Goal: Task Accomplishment & Management: Use online tool/utility

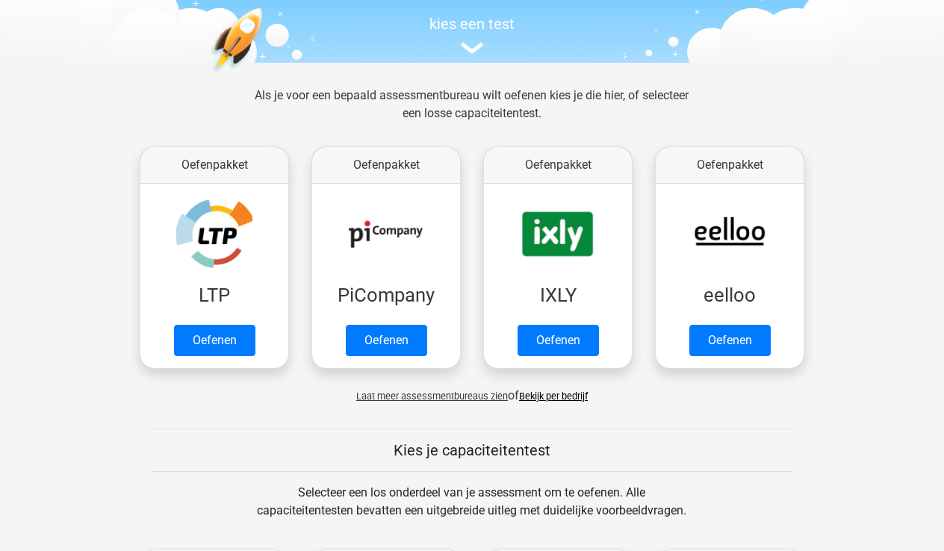
scroll to position [150, 0]
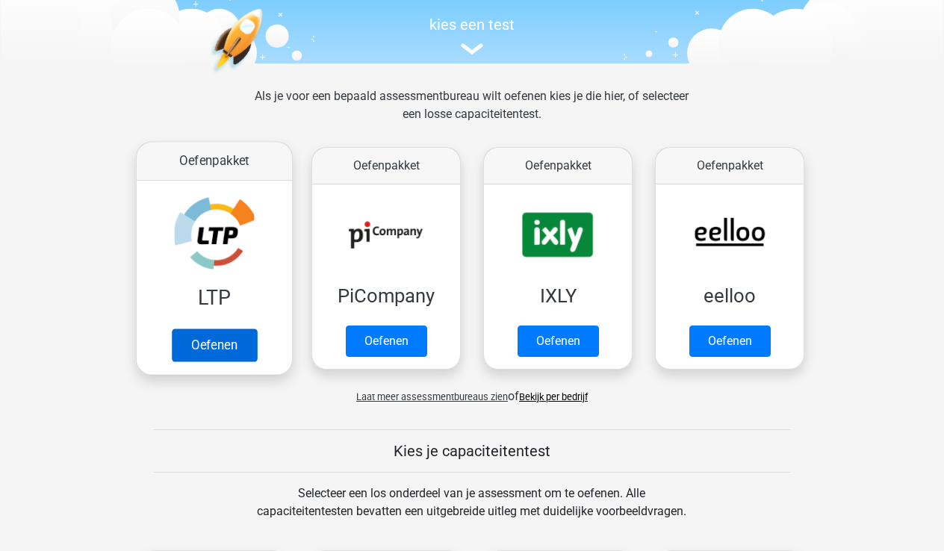
click at [243, 359] on link "Oefenen" at bounding box center [214, 345] width 85 height 33
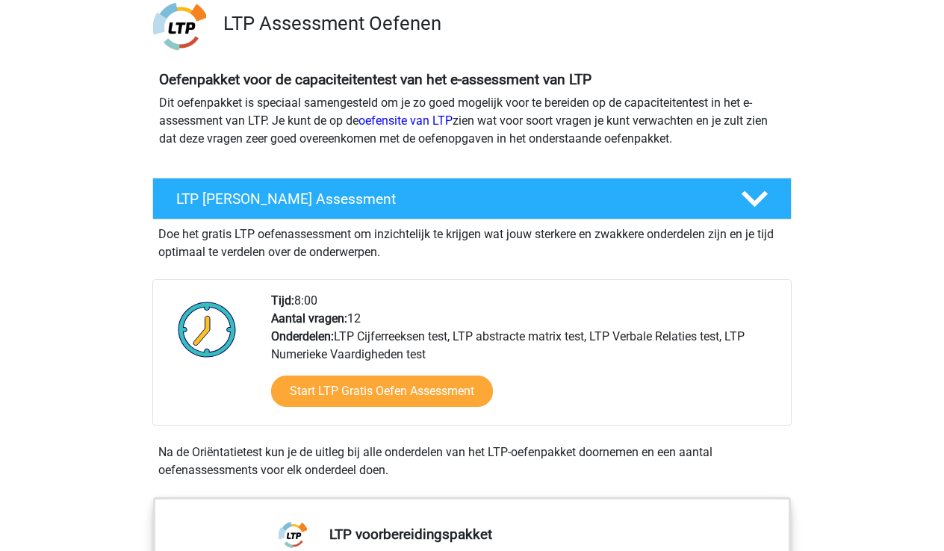
scroll to position [101, 0]
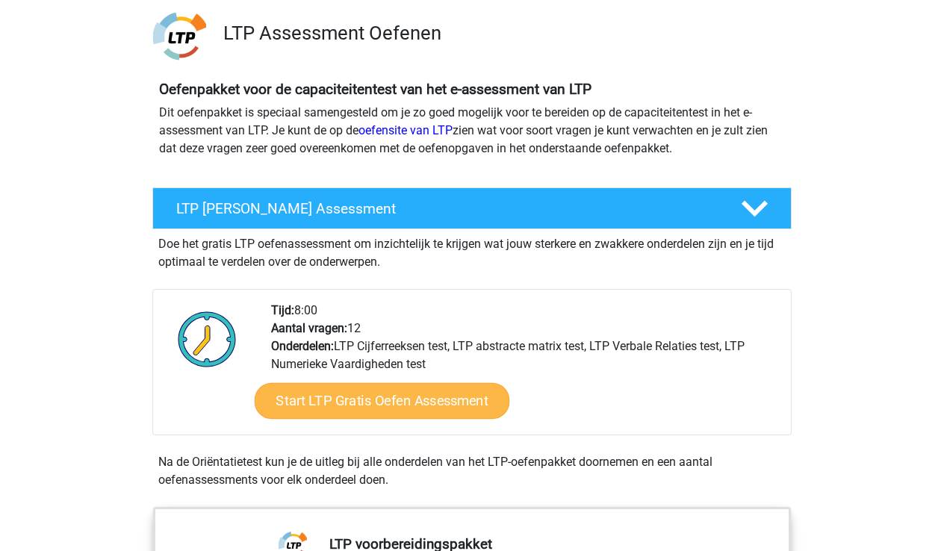
click at [386, 392] on link "Start LTP Gratis Oefen Assessment" at bounding box center [383, 401] width 256 height 36
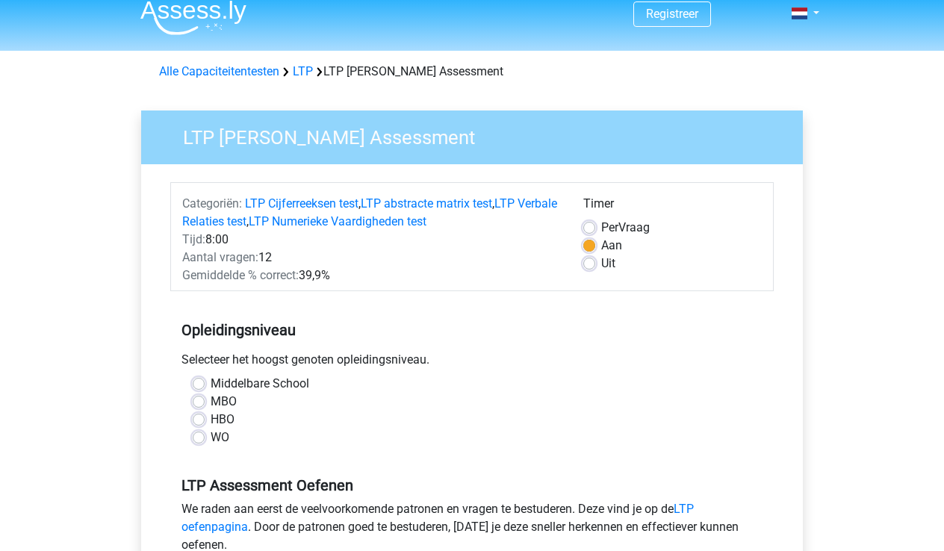
scroll to position [17, 0]
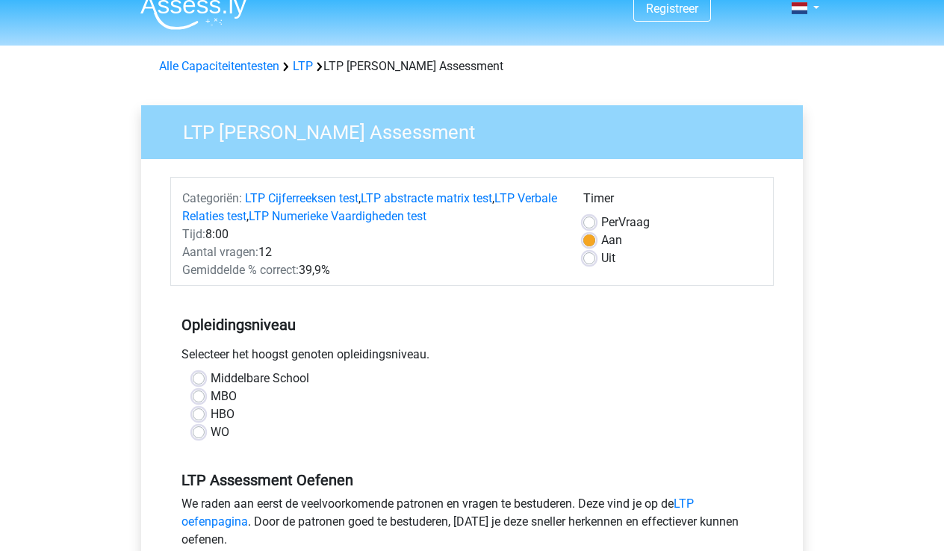
click at [211, 400] on label "MBO" at bounding box center [224, 397] width 26 height 18
click at [198, 400] on input "MBO" at bounding box center [199, 395] width 12 height 15
radio input "true"
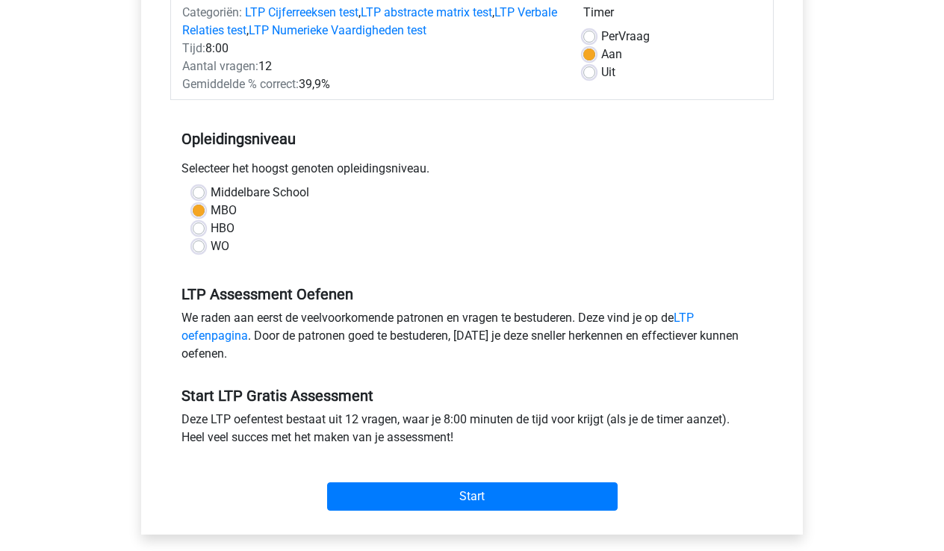
scroll to position [209, 0]
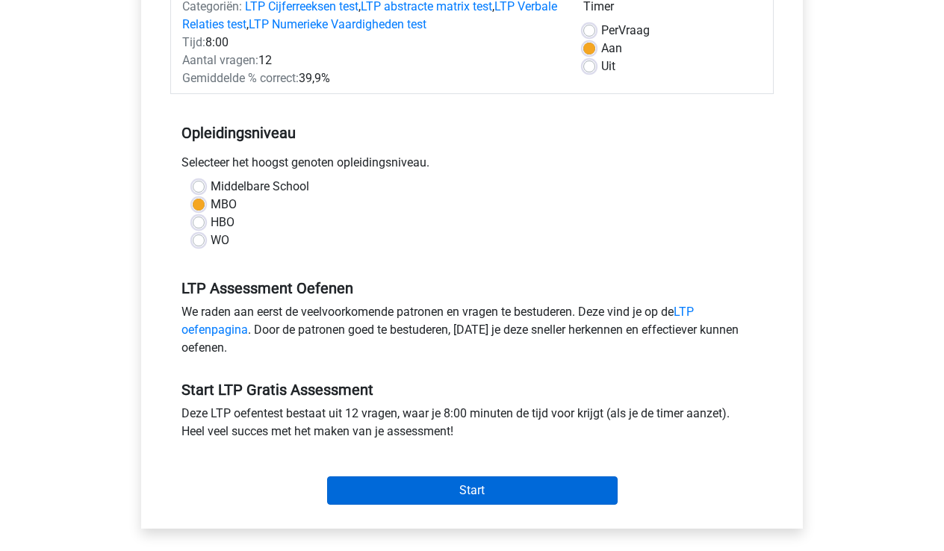
click at [392, 501] on input "Start" at bounding box center [472, 491] width 291 height 28
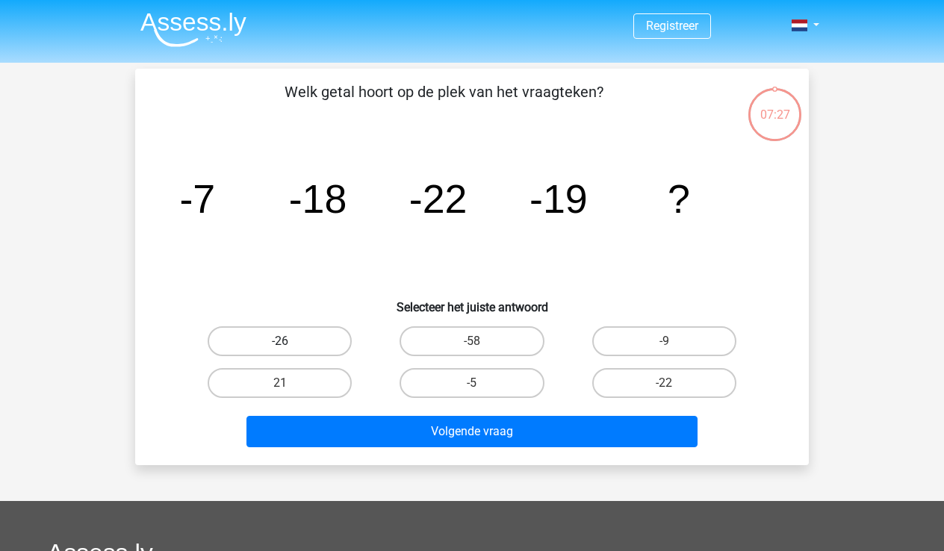
click at [306, 342] on label "-26" at bounding box center [280, 342] width 144 height 30
click at [290, 342] on input "-26" at bounding box center [285, 346] width 10 height 10
radio input "true"
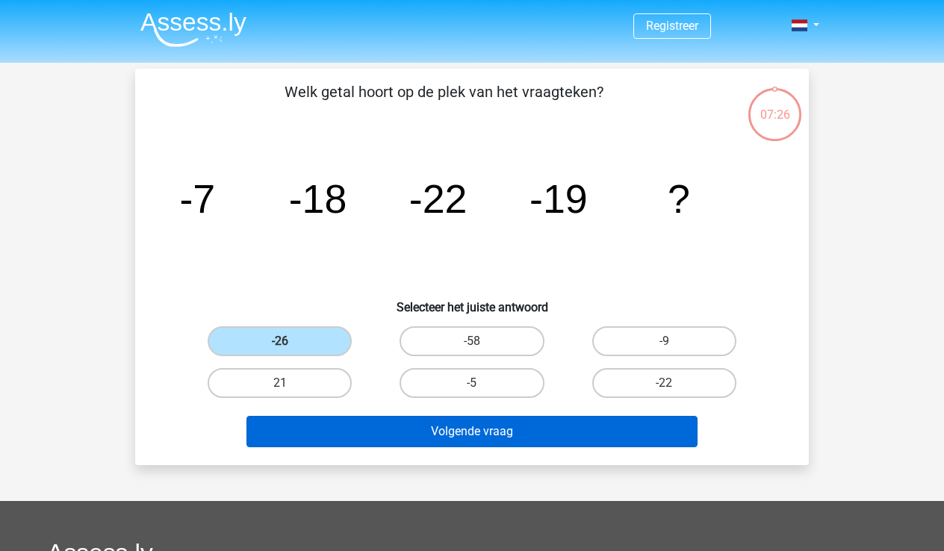
click at [401, 421] on button "Volgende vraag" at bounding box center [473, 431] width 452 height 31
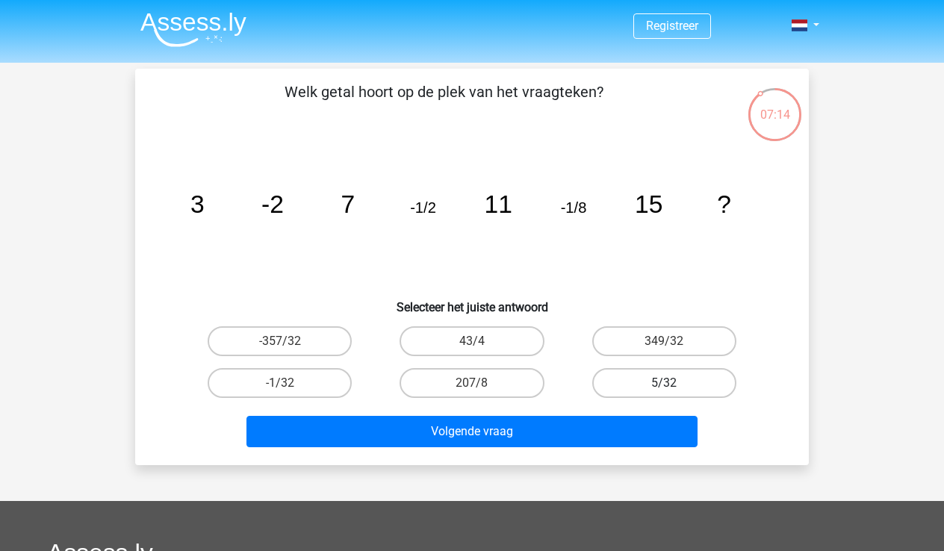
click at [683, 375] on label "5/32" at bounding box center [665, 383] width 144 height 30
click at [674, 383] on input "5/32" at bounding box center [669, 388] width 10 height 10
radio input "true"
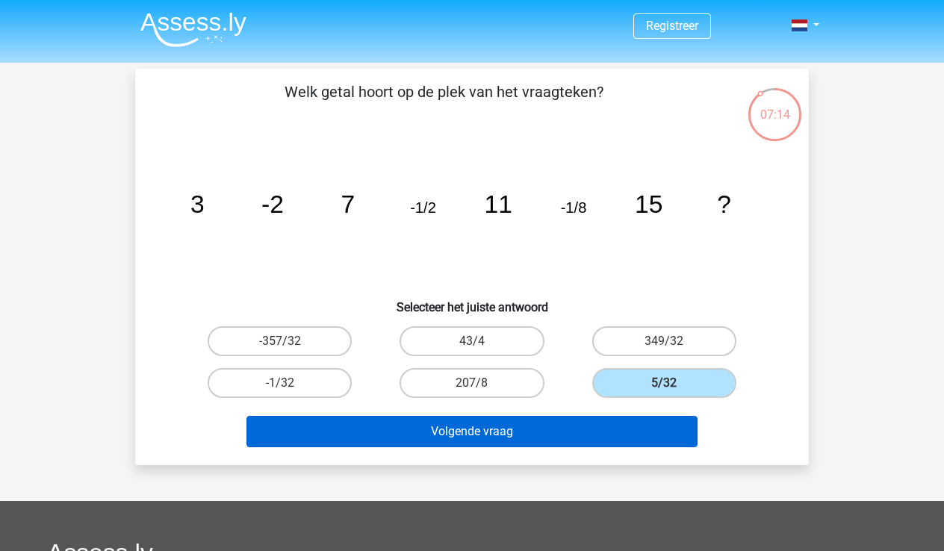
click at [635, 419] on button "Volgende vraag" at bounding box center [473, 431] width 452 height 31
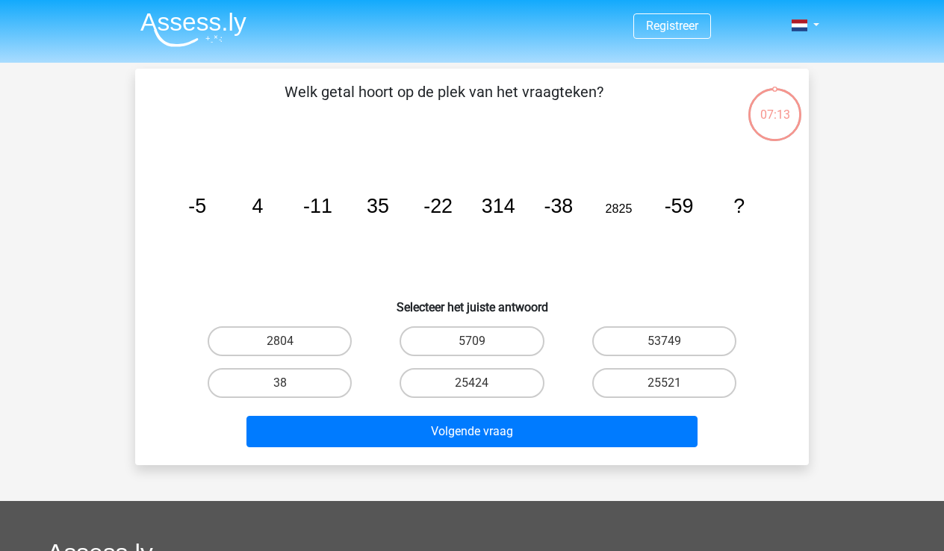
scroll to position [69, 0]
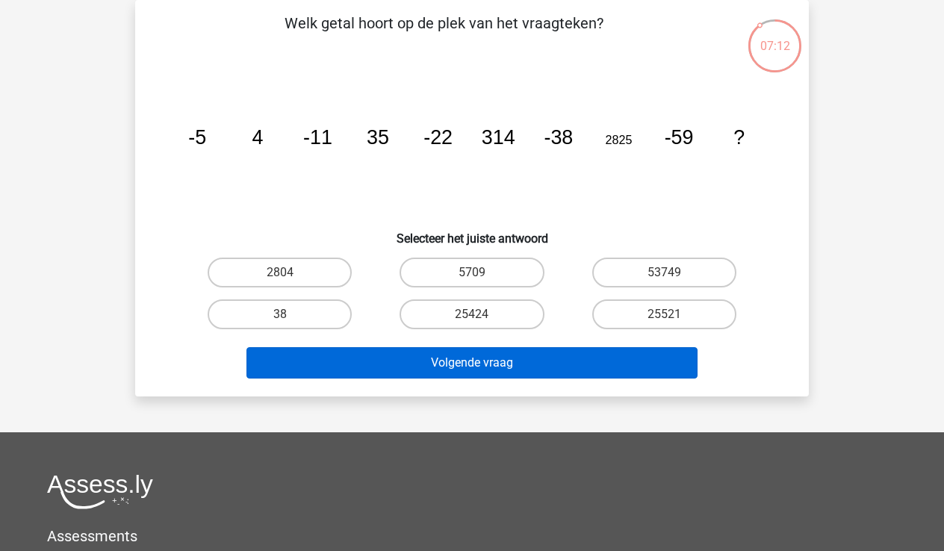
click at [572, 369] on button "Volgende vraag" at bounding box center [473, 362] width 452 height 31
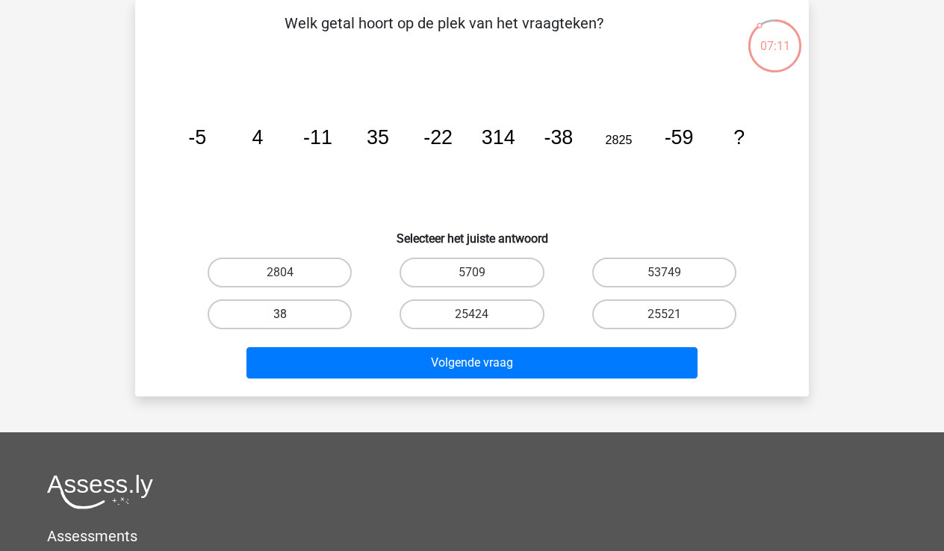
click at [246, 300] on label "38" at bounding box center [280, 315] width 144 height 30
click at [280, 315] on input "38" at bounding box center [285, 320] width 10 height 10
radio input "true"
click at [293, 342] on div "Volgende vraag" at bounding box center [472, 359] width 626 height 49
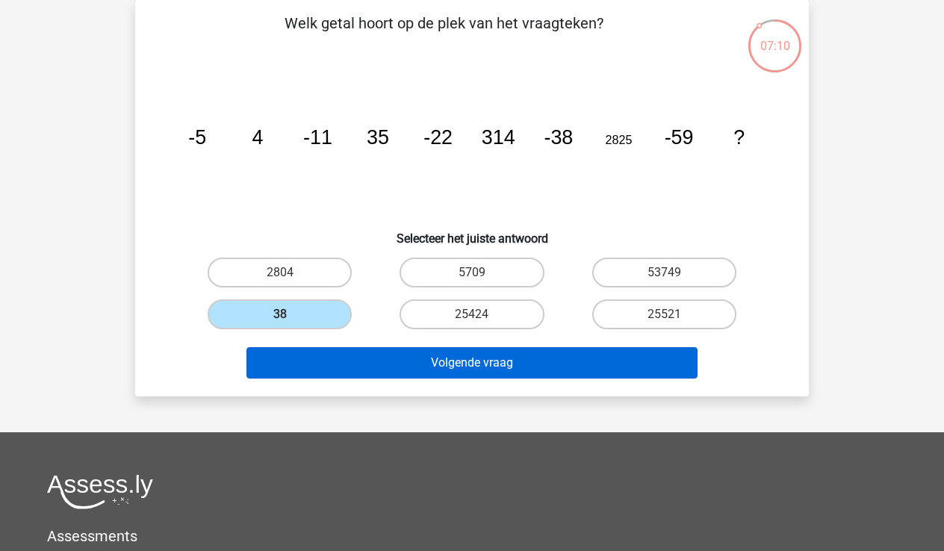
click at [300, 365] on button "Volgende vraag" at bounding box center [473, 362] width 452 height 31
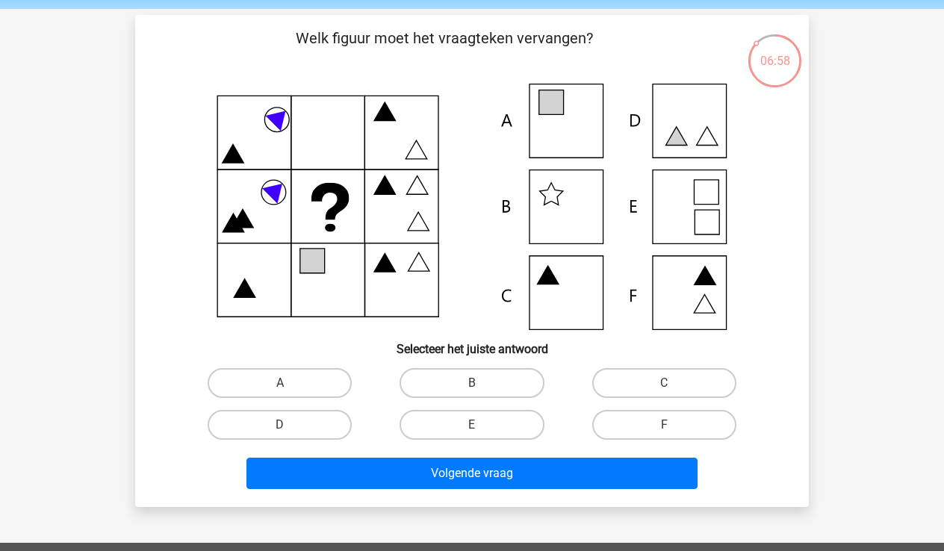
scroll to position [174, 0]
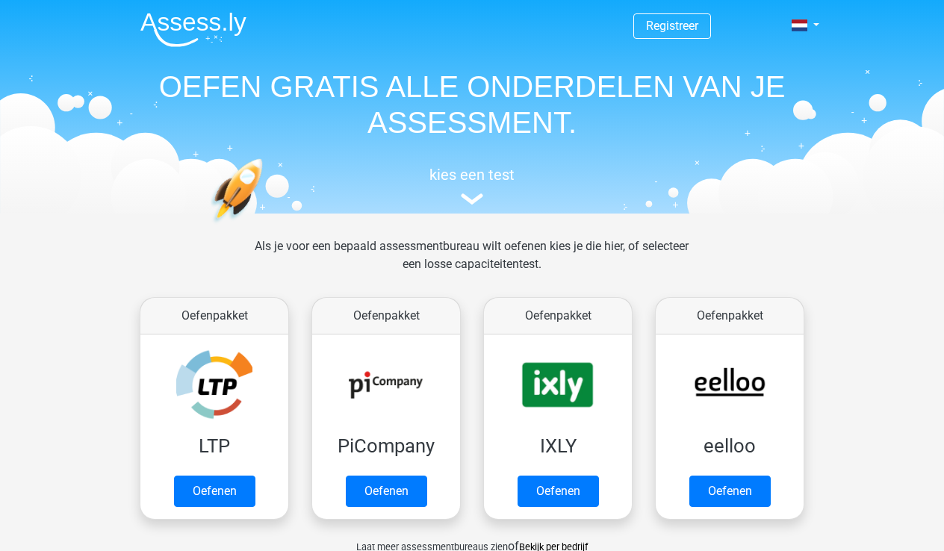
scroll to position [150, 0]
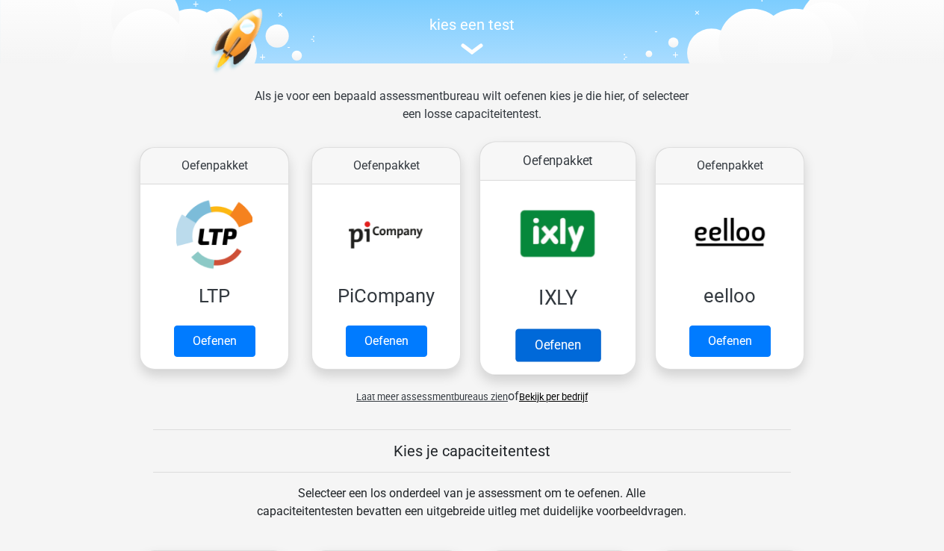
click at [551, 357] on link "Oefenen" at bounding box center [558, 345] width 85 height 33
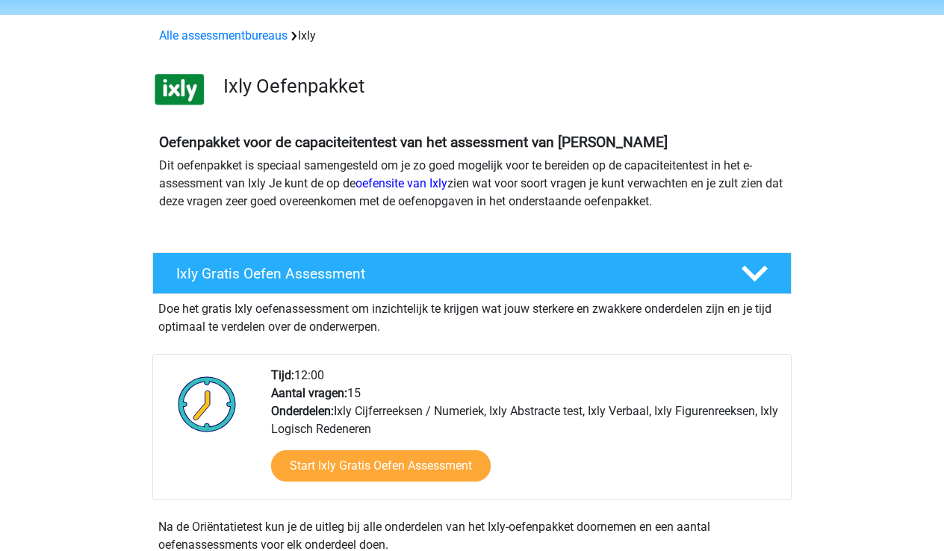
scroll to position [64, 0]
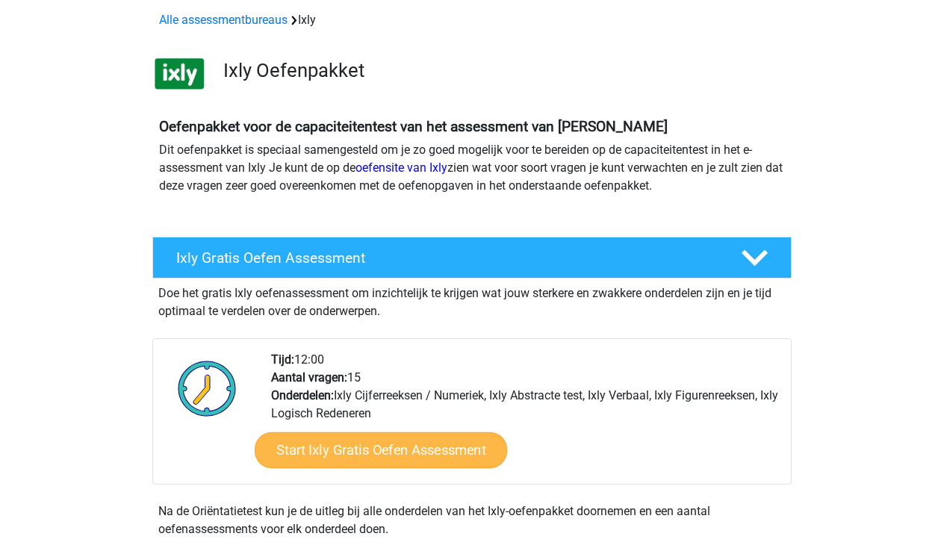
click at [409, 437] on link "Start Ixly Gratis Oefen Assessment" at bounding box center [381, 451] width 253 height 36
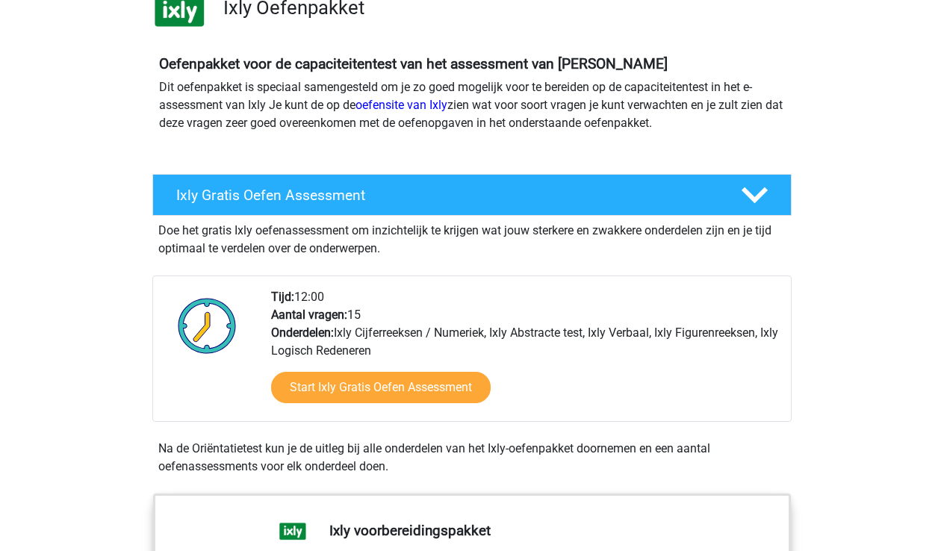
scroll to position [129, 0]
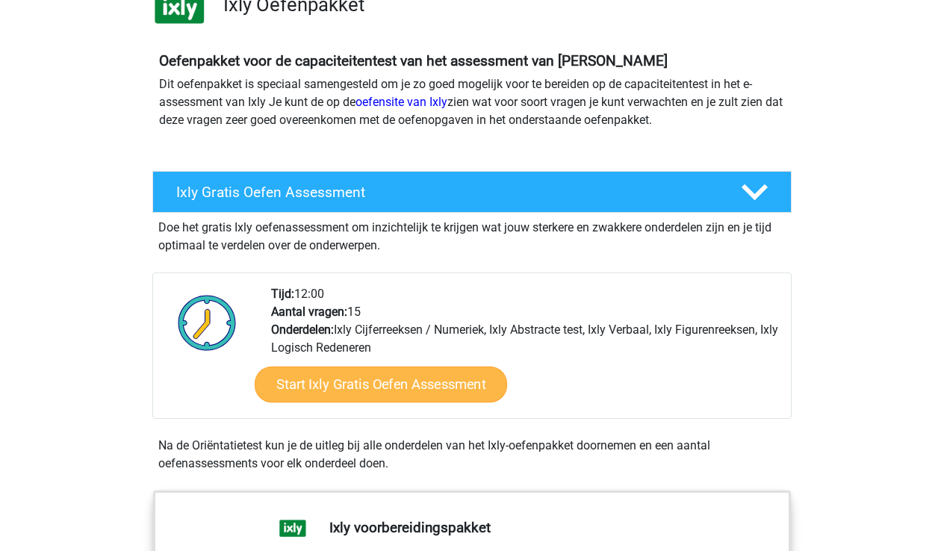
click at [378, 384] on link "Start Ixly Gratis Oefen Assessment" at bounding box center [381, 385] width 253 height 36
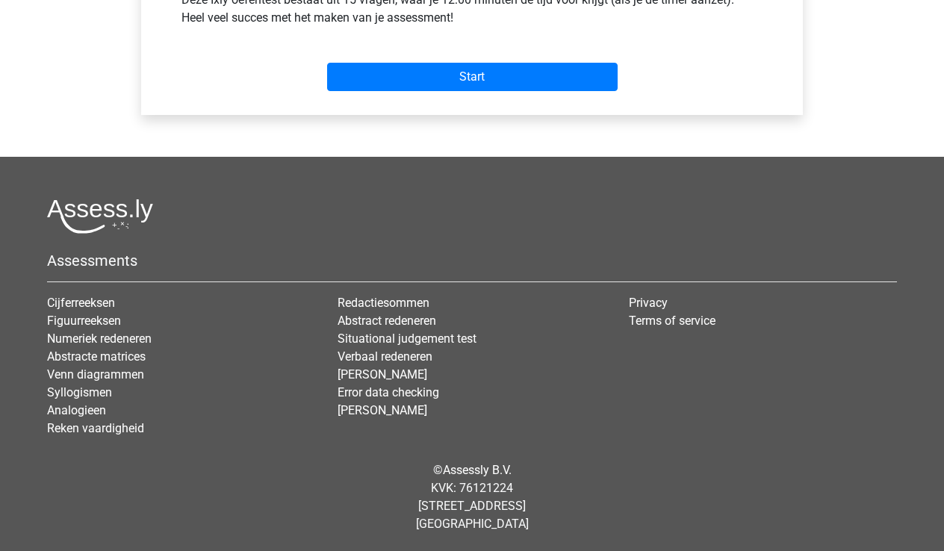
scroll to position [623, 0]
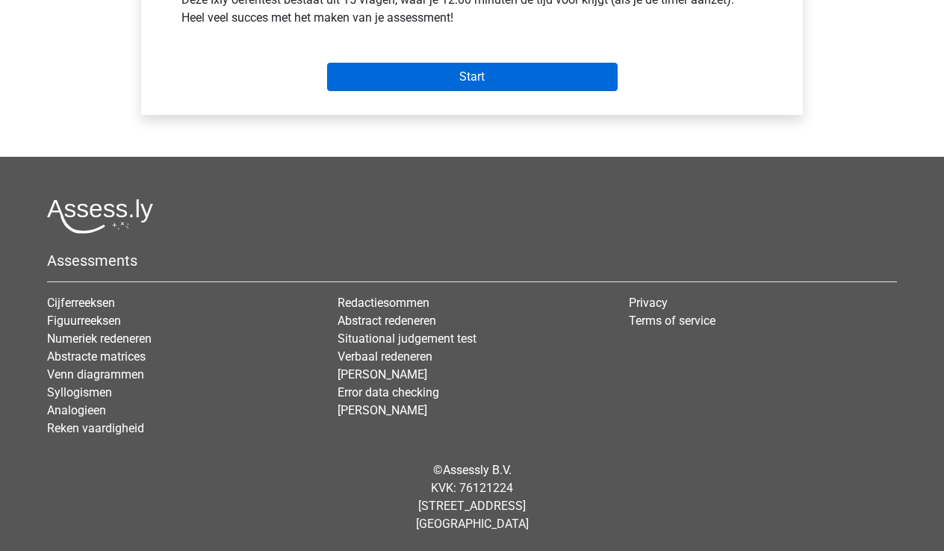
click at [479, 66] on input "Start" at bounding box center [472, 77] width 291 height 28
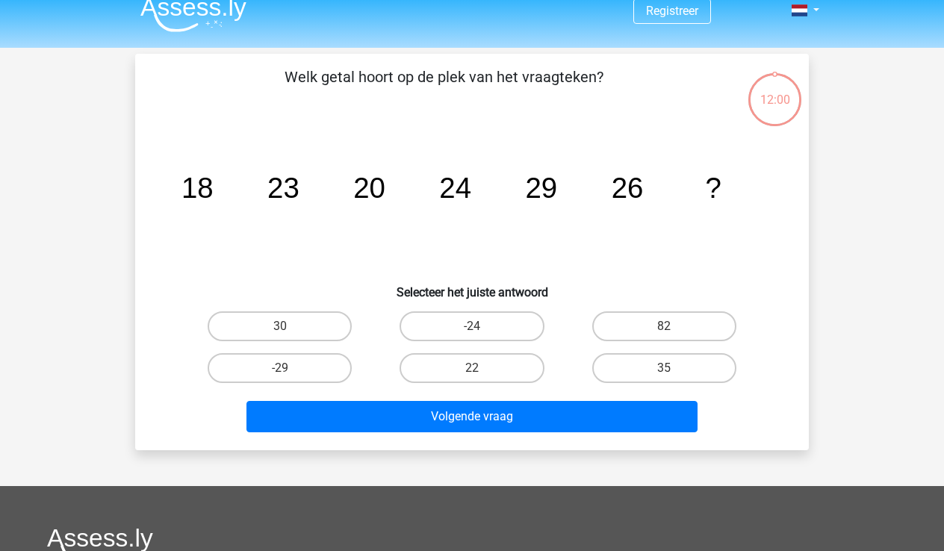
scroll to position [25, 0]
